Goal: Task Accomplishment & Management: Complete application form

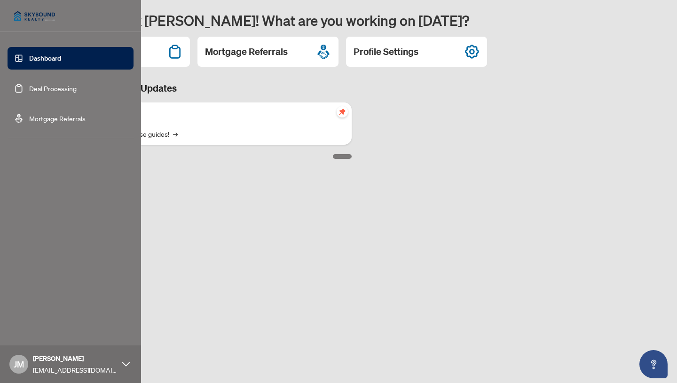
click at [37, 87] on link "Deal Processing" at bounding box center [52, 88] width 47 height 8
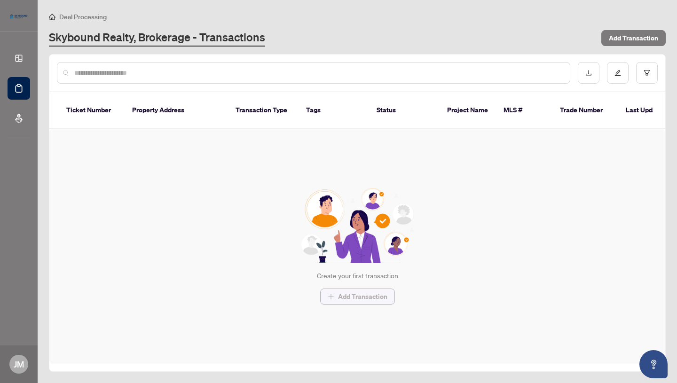
click at [350, 289] on span "Add Transaction" at bounding box center [362, 296] width 49 height 15
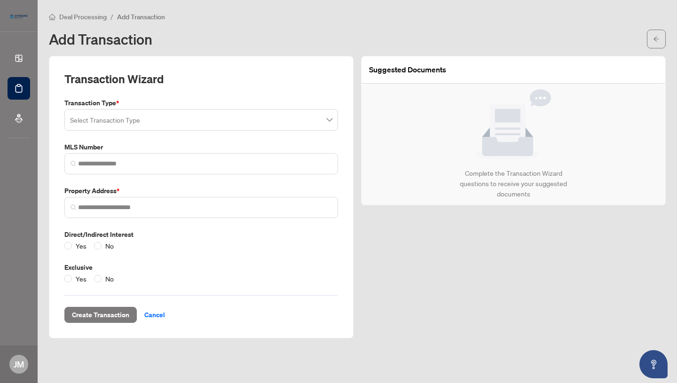
click at [142, 120] on input "search" at bounding box center [197, 121] width 254 height 21
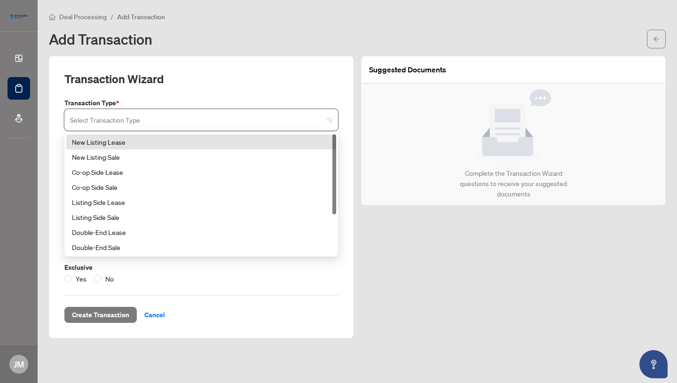
click at [330, 122] on span at bounding box center [201, 120] width 262 height 18
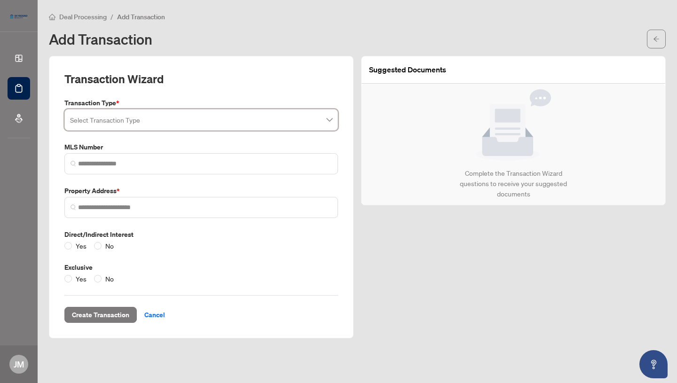
click at [329, 123] on span at bounding box center [201, 120] width 262 height 18
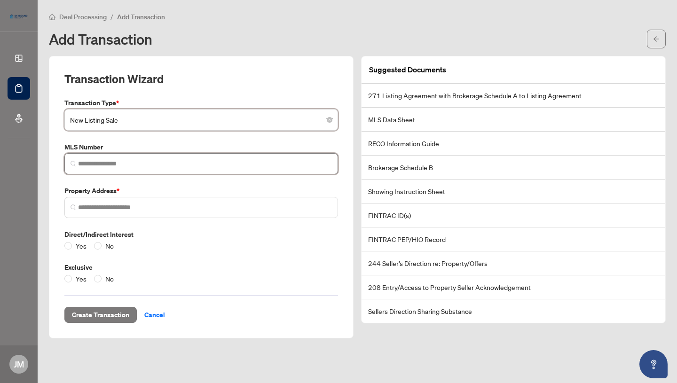
click at [157, 160] on input "search" at bounding box center [205, 164] width 254 height 10
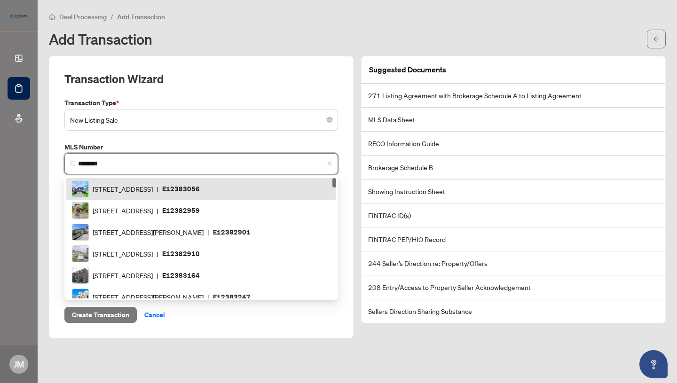
type input "*********"
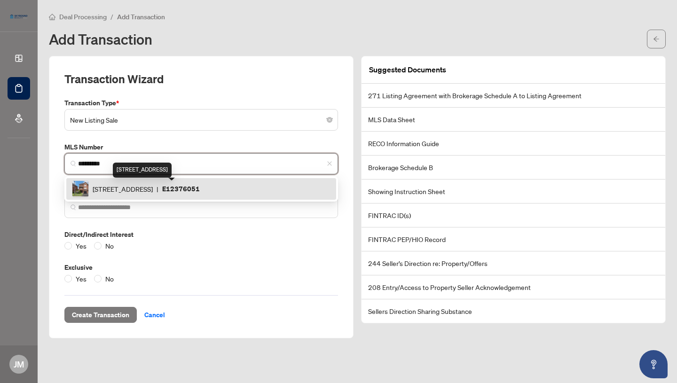
click at [153, 189] on span "[STREET_ADDRESS]" at bounding box center [123, 189] width 60 height 10
type input "**********"
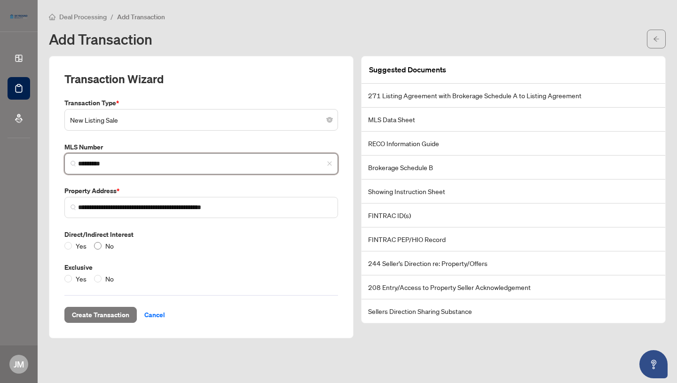
type input "*********"
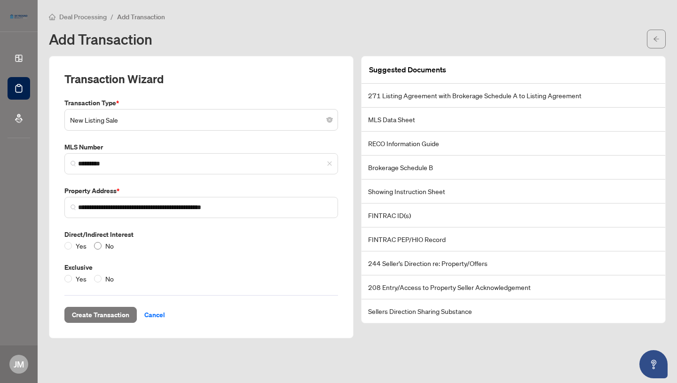
click at [111, 248] on span "No" at bounding box center [110, 246] width 16 height 10
click at [110, 277] on span "No" at bounding box center [110, 279] width 16 height 10
click at [116, 317] on span "Create Transaction" at bounding box center [100, 315] width 57 height 15
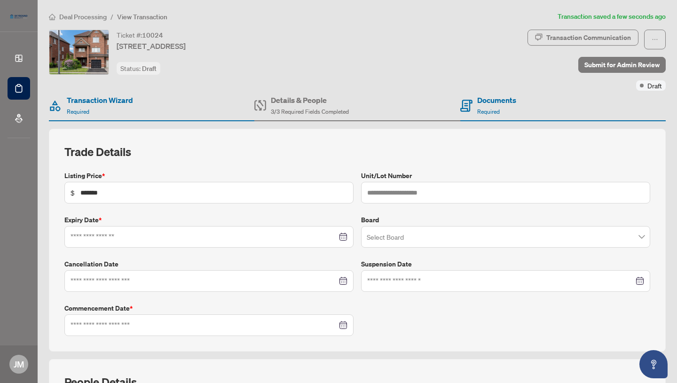
type input "**********"
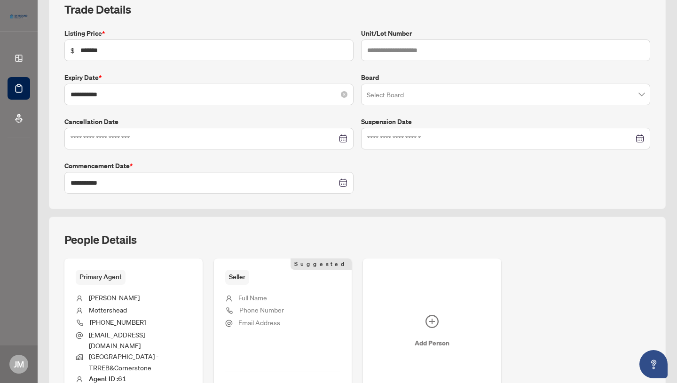
scroll to position [206, 0]
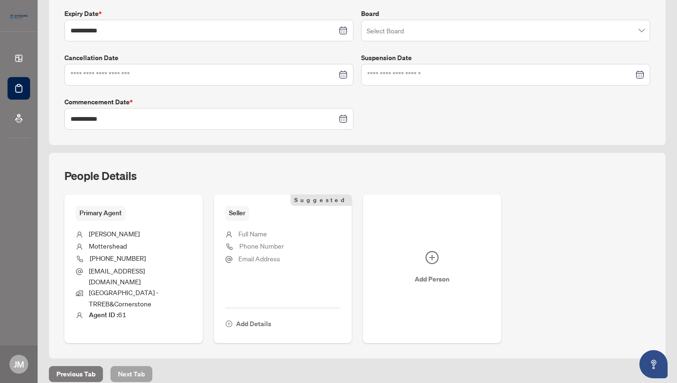
click at [138, 367] on span "Next Tab" at bounding box center [131, 374] width 27 height 15
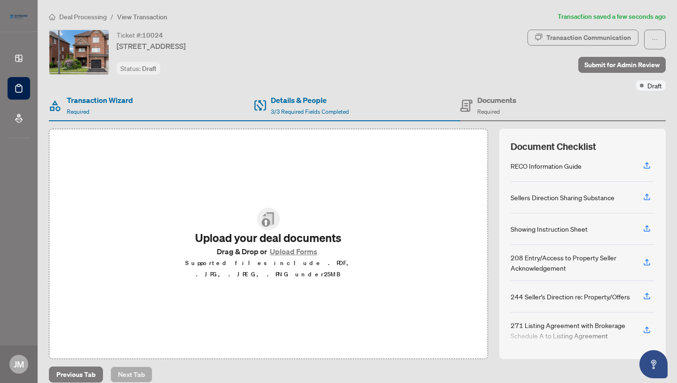
scroll to position [137, 0]
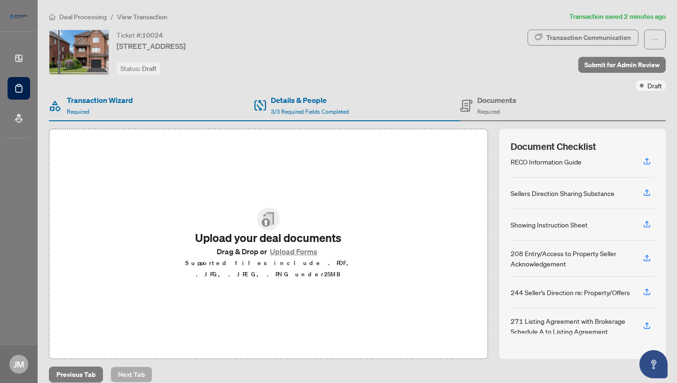
click at [290, 258] on button "Upload Forms" at bounding box center [293, 251] width 53 height 12
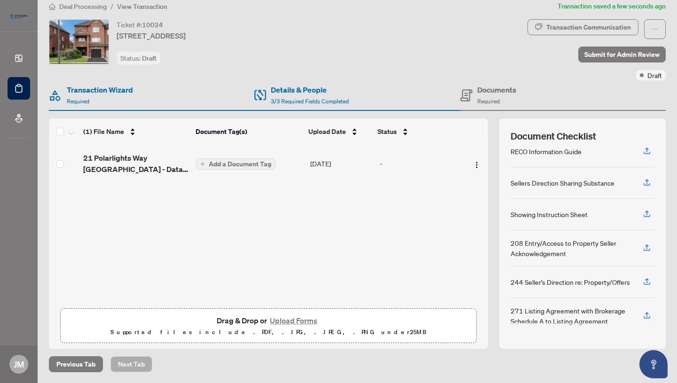
click at [218, 163] on span "Add a Document Tag" at bounding box center [240, 164] width 63 height 7
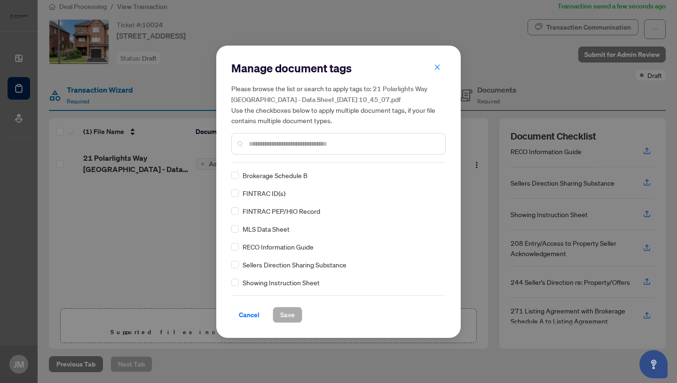
click at [291, 144] on input "text" at bounding box center [343, 144] width 189 height 10
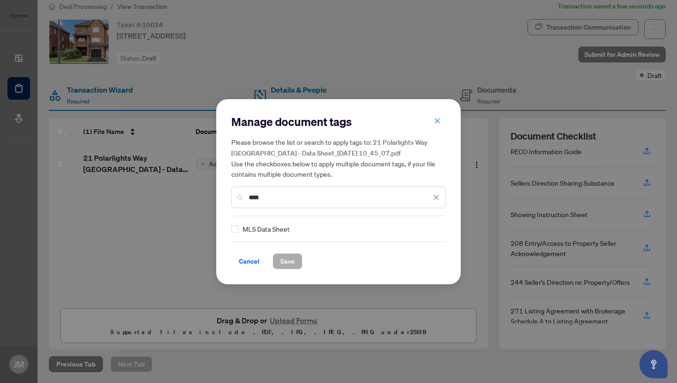
type input "****"
click at [280, 229] on span "MLS Data Sheet" at bounding box center [266, 229] width 47 height 10
click at [284, 262] on span "Save" at bounding box center [287, 261] width 15 height 15
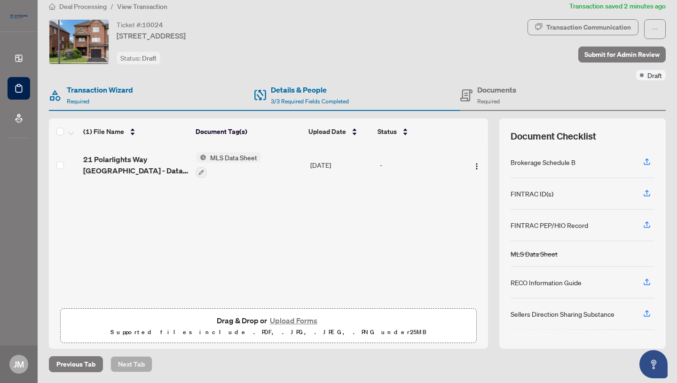
click at [300, 319] on button "Upload Forms" at bounding box center [293, 321] width 53 height 12
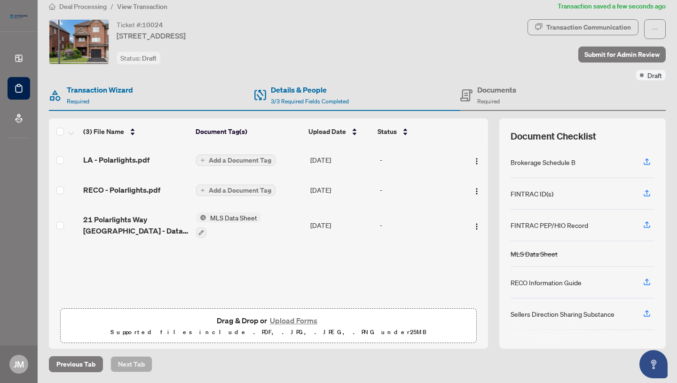
click at [252, 190] on span "Add a Document Tag" at bounding box center [240, 190] width 63 height 7
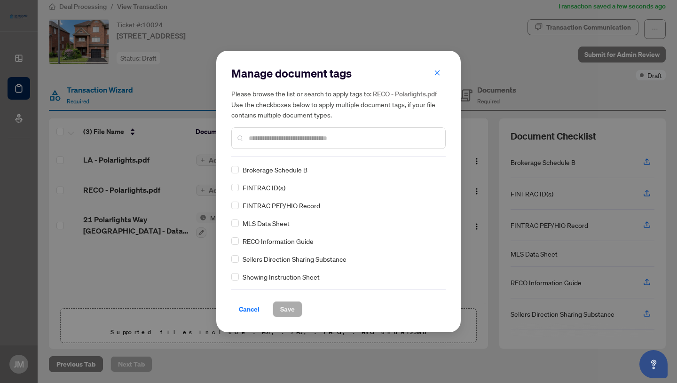
click at [312, 242] on span "RECO Information Guide" at bounding box center [278, 241] width 71 height 10
click at [288, 310] on span "Save" at bounding box center [287, 309] width 15 height 15
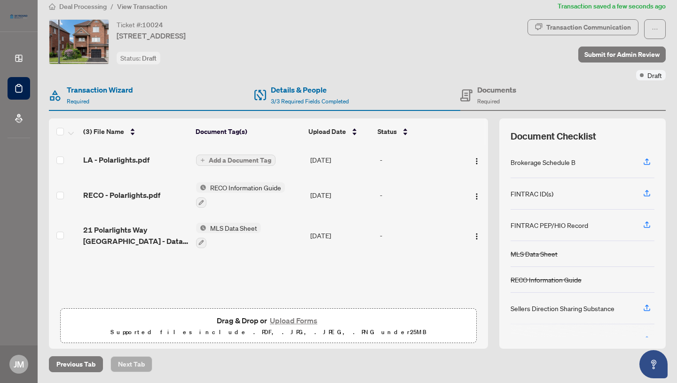
click at [249, 160] on span "Add a Document Tag" at bounding box center [240, 160] width 63 height 7
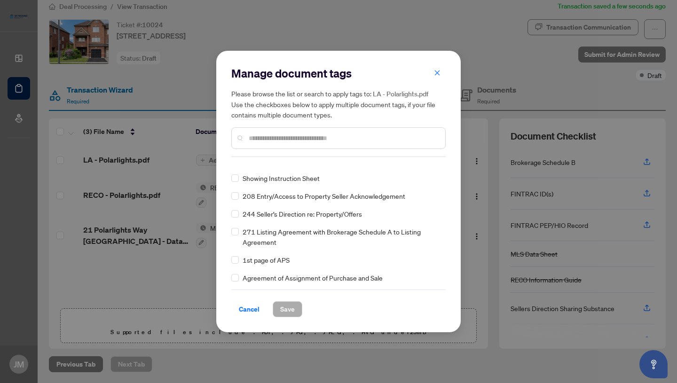
scroll to position [0, 0]
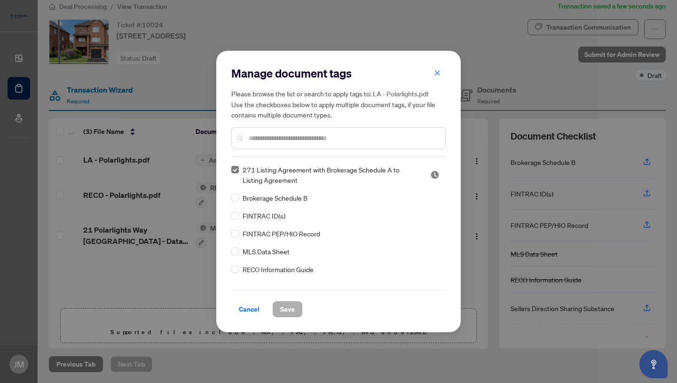
click at [293, 309] on span "Save" at bounding box center [287, 309] width 15 height 15
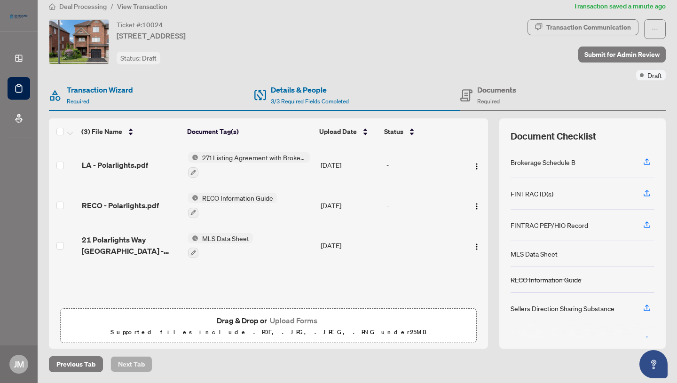
click at [292, 320] on button "Upload Forms" at bounding box center [293, 321] width 53 height 12
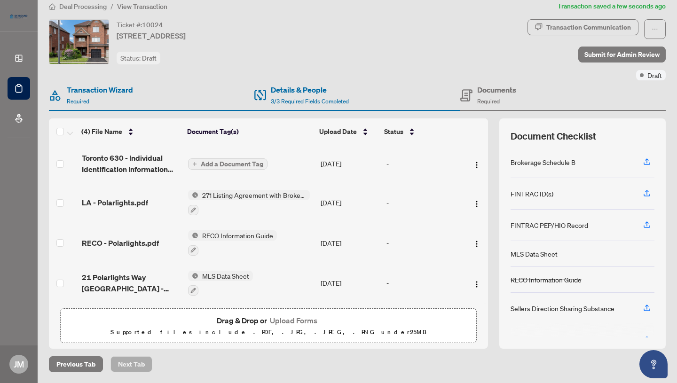
click at [244, 167] on span "Add a Document Tag" at bounding box center [232, 164] width 63 height 7
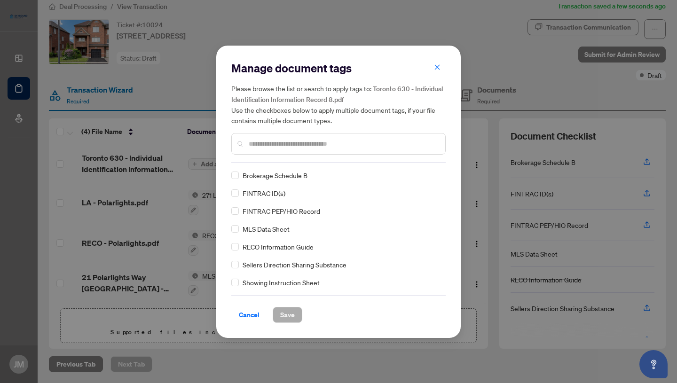
click at [276, 191] on span "FINTRAC ID(s)" at bounding box center [264, 193] width 43 height 10
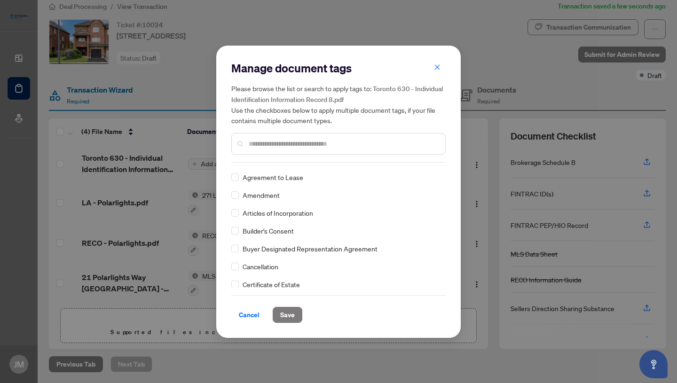
scroll to position [292, 0]
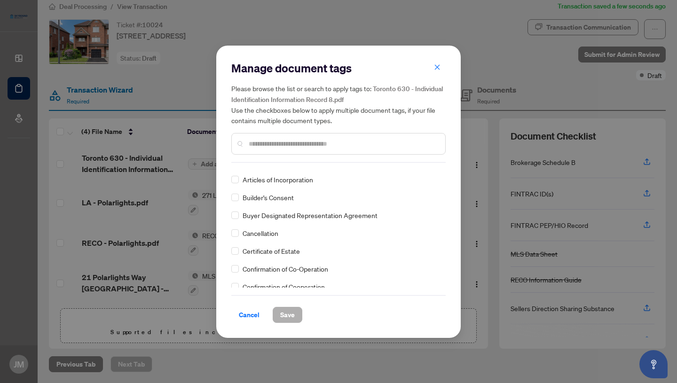
click at [290, 317] on span "Save" at bounding box center [287, 315] width 15 height 15
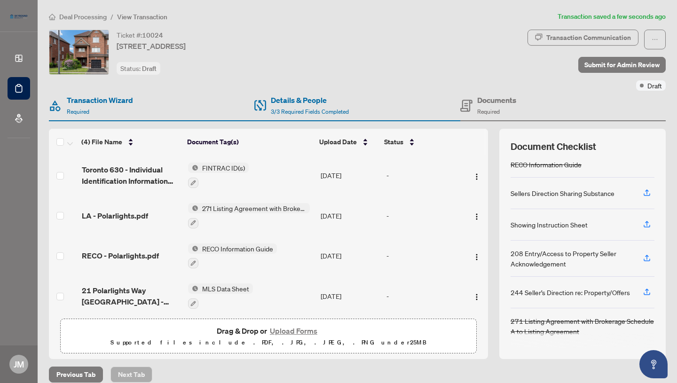
scroll to position [10, 0]
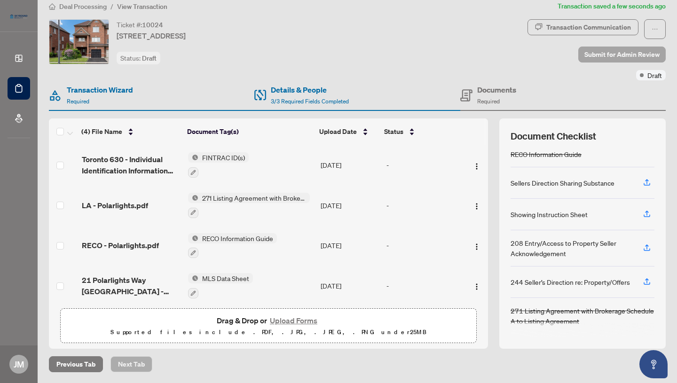
click at [612, 58] on span "Submit for Admin Review" at bounding box center [621, 54] width 75 height 15
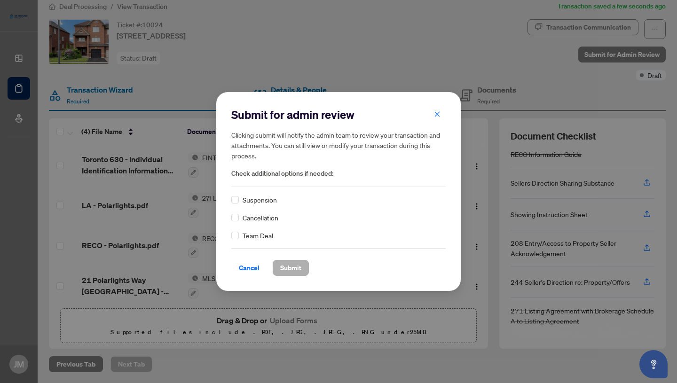
click at [282, 269] on span "Submit" at bounding box center [290, 267] width 21 height 15
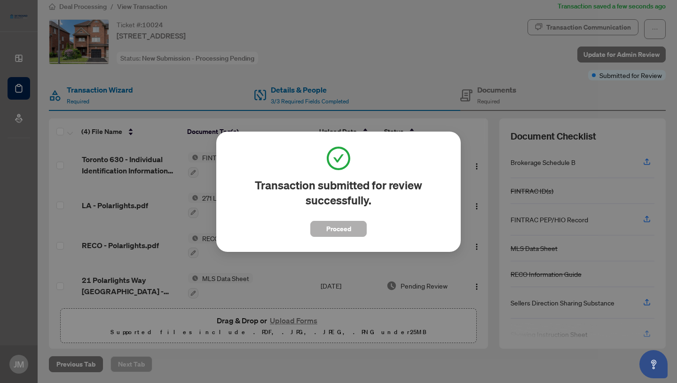
click at [336, 230] on span "Proceed" at bounding box center [338, 228] width 25 height 15
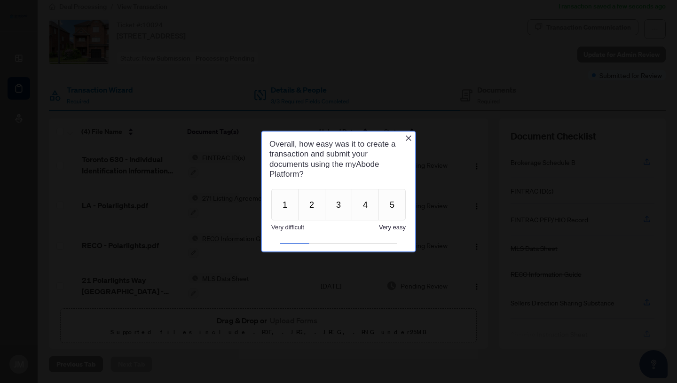
scroll to position [0, 0]
click at [358, 202] on button "4" at bounding box center [365, 205] width 27 height 32
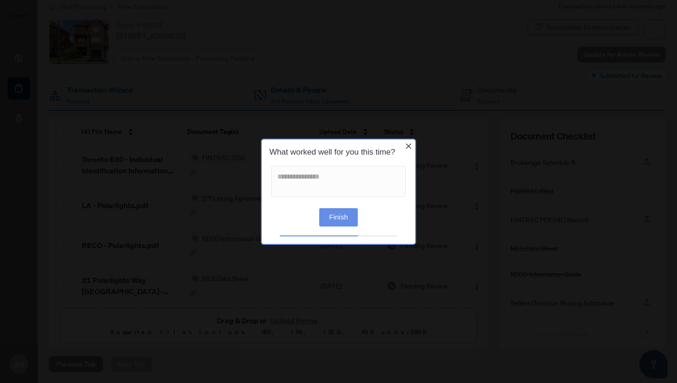
click at [342, 217] on button "Finish" at bounding box center [338, 217] width 39 height 18
